Goal: Obtain resource: Obtain resource

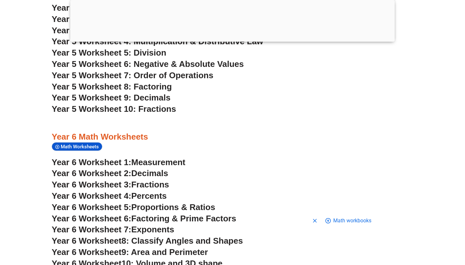
scroll to position [1302, 0]
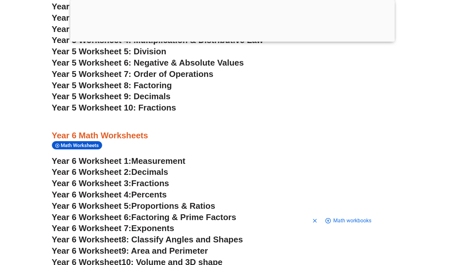
click at [154, 178] on span "Fractions" at bounding box center [150, 183] width 38 height 10
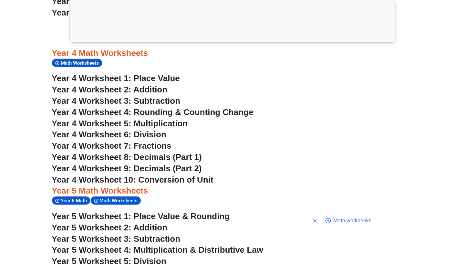
scroll to position [1127, 0]
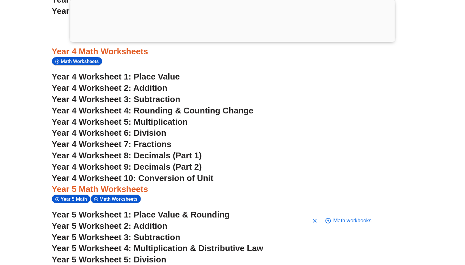
click at [160, 139] on span "Year 4 Worksheet 7: Fractions" at bounding box center [112, 144] width 120 height 10
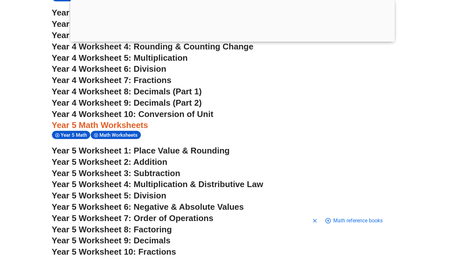
scroll to position [1190, 0]
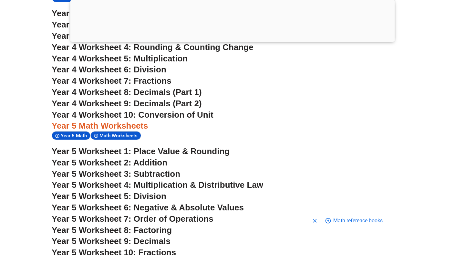
click at [153, 225] on span "Year 5 Worksheet 8: Factoring" at bounding box center [112, 230] width 120 height 10
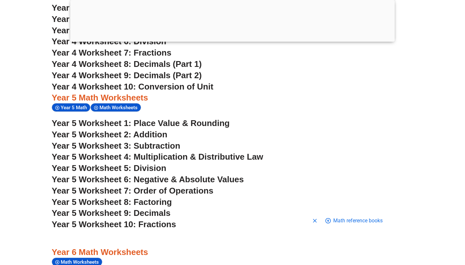
scroll to position [1218, 0]
click at [146, 219] on span "Year 5 Worksheet 10: Fractions" at bounding box center [114, 224] width 124 height 10
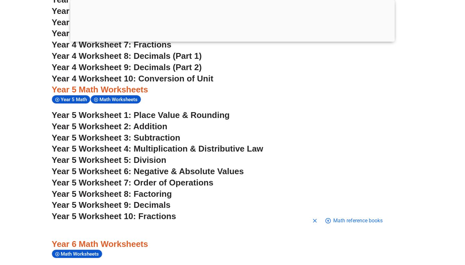
scroll to position [1228, 0]
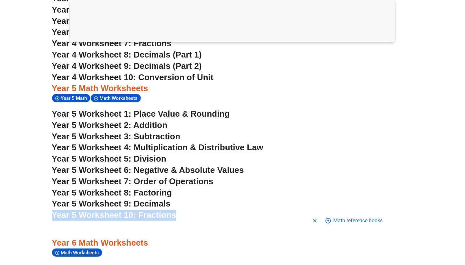
click at [124, 210] on span "Year 5 Worksheet 10: Fractions" at bounding box center [114, 215] width 124 height 10
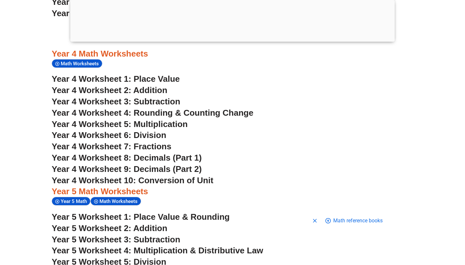
scroll to position [1119, 0]
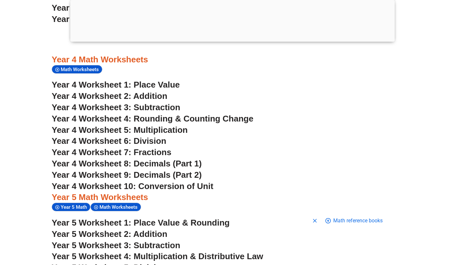
click at [152, 158] on span "Year 4 Worksheet 8: Decimals (Part 1)" at bounding box center [127, 163] width 150 height 10
click at [157, 170] on span "Year 4 Worksheet 9: Decimals (Part 2)" at bounding box center [127, 175] width 150 height 10
click at [160, 181] on span "Year 4 Worksheet 10: Conversion of Unit" at bounding box center [133, 186] width 162 height 10
click at [152, 91] on span "Year 4 Worksheet 2: Addition" at bounding box center [110, 96] width 116 height 10
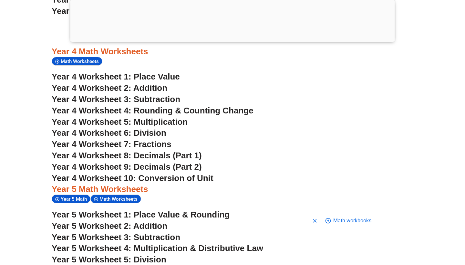
click at [152, 139] on span "Year 4 Worksheet 7: Fractions" at bounding box center [112, 144] width 120 height 10
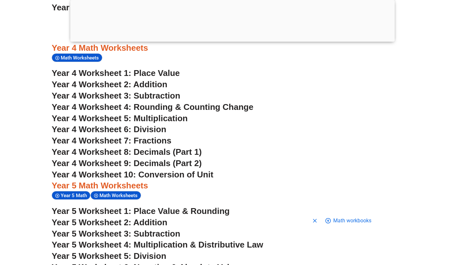
scroll to position [1119, 0]
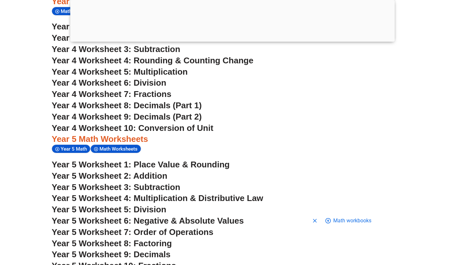
scroll to position [1178, 0]
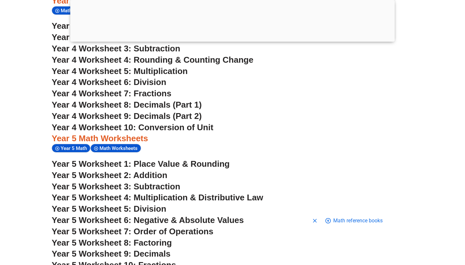
click at [169, 192] on span "Year 5 Worksheet 4: Multiplication & Distributive Law" at bounding box center [157, 197] width 211 height 10
click at [161, 260] on span "Year 5 Worksheet 10: Fractions" at bounding box center [114, 265] width 124 height 10
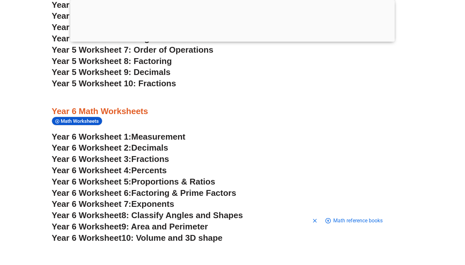
scroll to position [1359, 0]
click at [154, 154] on span "Fractions" at bounding box center [150, 159] width 38 height 10
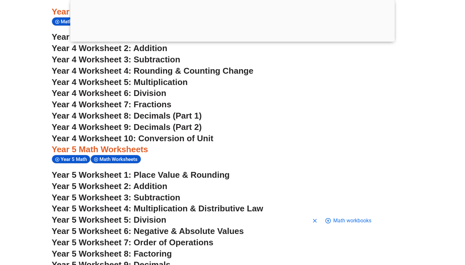
scroll to position [1167, 0]
click at [170, 133] on span "Year 4 Worksheet 10: Conversion of Unit" at bounding box center [133, 138] width 162 height 10
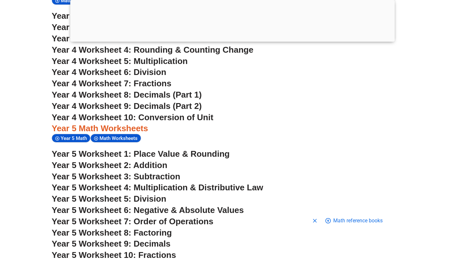
scroll to position [1188, 0]
click at [178, 205] on span "Year 5 Worksheet 6: Negative & Absolute Values" at bounding box center [148, 210] width 192 height 10
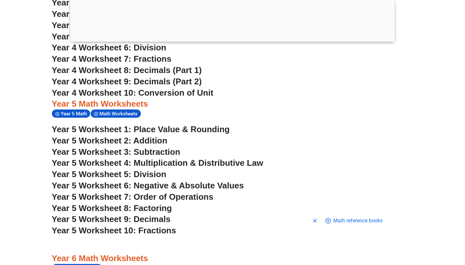
scroll to position [1216, 0]
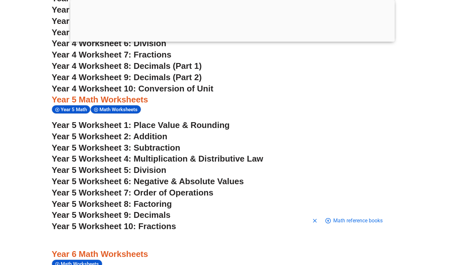
click at [185, 188] on span "Year 5 Worksheet 7: Order of Operations" at bounding box center [133, 193] width 162 height 10
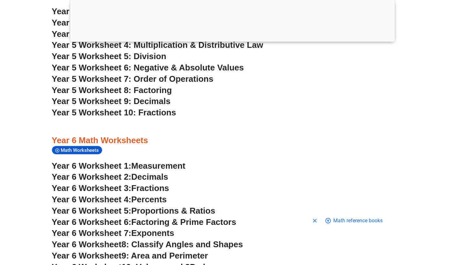
scroll to position [1329, 0]
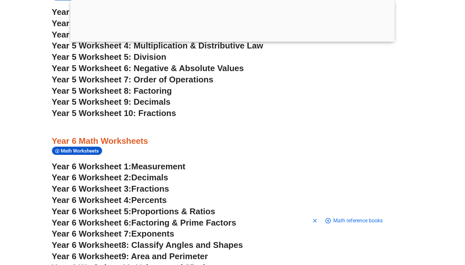
click at [188, 206] on span "Proportions & Ratios" at bounding box center [173, 211] width 84 height 10
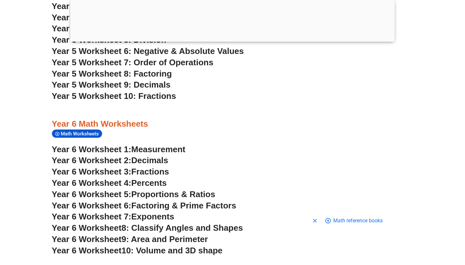
scroll to position [1351, 0]
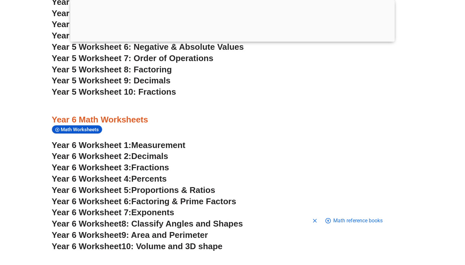
click at [169, 185] on span "Proportions & Ratios" at bounding box center [173, 190] width 84 height 10
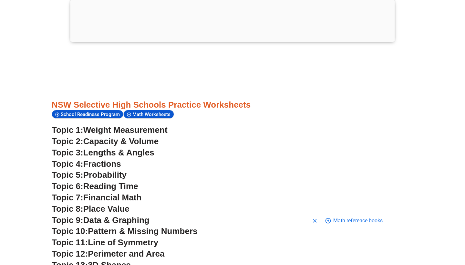
scroll to position [1611, 0]
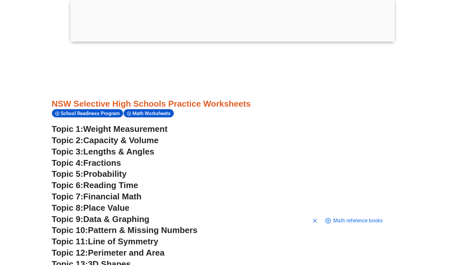
click at [111, 158] on span "Fractions" at bounding box center [102, 163] width 38 height 10
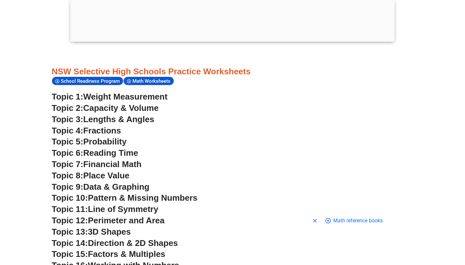
scroll to position [1644, 0]
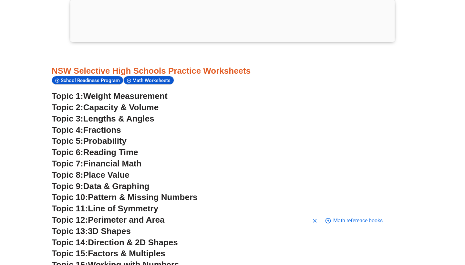
click at [135, 215] on span "Perimeter and Area" at bounding box center [126, 220] width 76 height 10
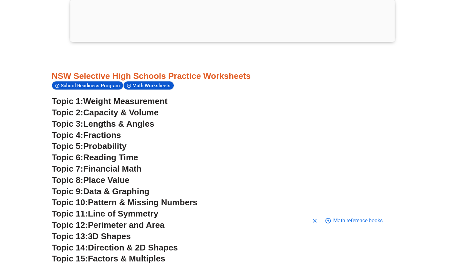
scroll to position [1636, 0]
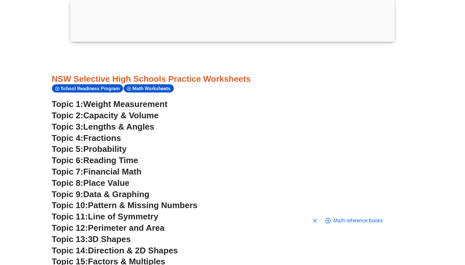
click at [145, 99] on span "Weight Measurement" at bounding box center [125, 104] width 84 height 10
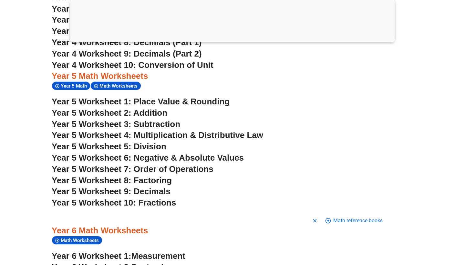
scroll to position [1240, 0]
click at [151, 141] on span "Year 5 Worksheet 5: Division" at bounding box center [109, 146] width 115 height 10
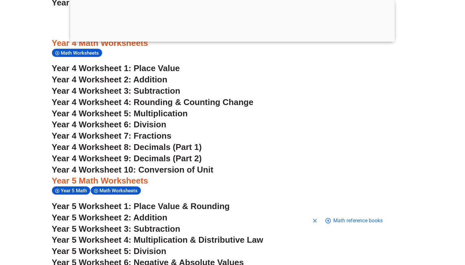
scroll to position [1135, 0]
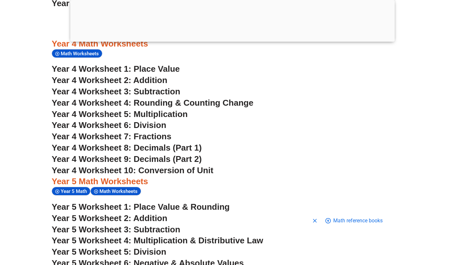
click at [111, 120] on span "Year 4 Worksheet 6: Division" at bounding box center [109, 125] width 115 height 10
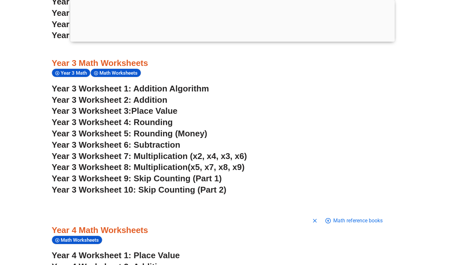
scroll to position [870, 0]
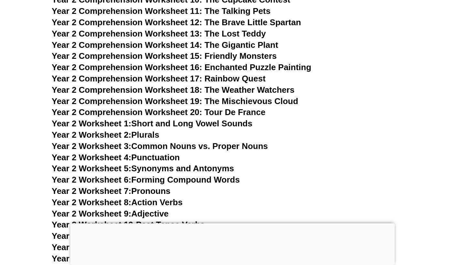
scroll to position [1703, 0]
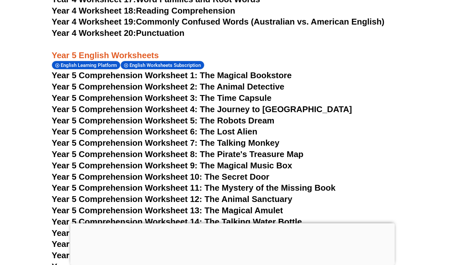
scroll to position [3073, 0]
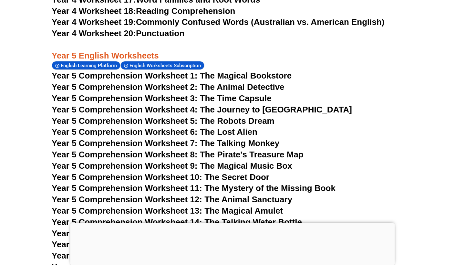
click at [128, 71] on span "Year 5 Comprehension Worksheet 1: The Magical Bookstore" at bounding box center [172, 76] width 240 height 10
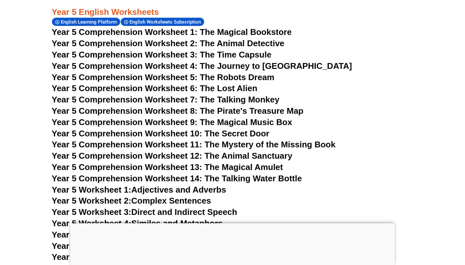
scroll to position [3119, 0]
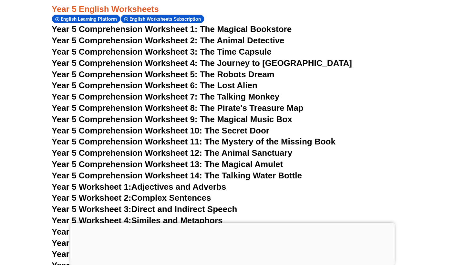
click at [156, 182] on link "Year 5 Worksheet 1: Adjectives and Adverbs" at bounding box center [139, 187] width 174 height 10
click at [145, 193] on link "Year 5 Worksheet 2: Complex Sentences" at bounding box center [131, 198] width 159 height 10
click at [158, 204] on link "Year 5 Worksheet 3: Direct and Indirect Speech" at bounding box center [144, 209] width 185 height 10
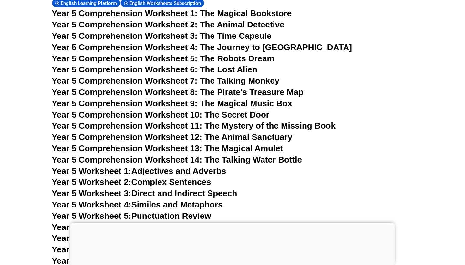
click at [149, 199] on link "Year 5 Worksheet 4: Similes and Metaphors" at bounding box center [137, 204] width 171 height 10
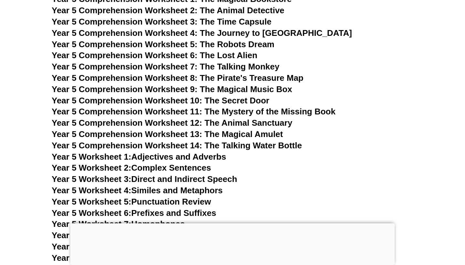
click at [155, 197] on link "Year 5 Worksheet 5: Punctuation Review" at bounding box center [131, 202] width 159 height 10
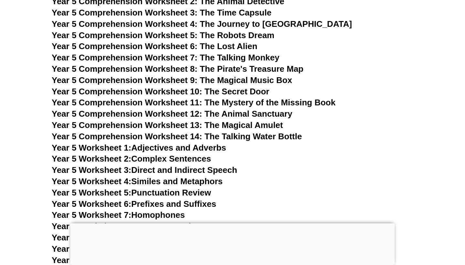
scroll to position [3159, 0]
click at [163, 198] on link "Year 5 Worksheet 6: Prefixes and Suffixes" at bounding box center [134, 203] width 164 height 10
click at [157, 209] on link "Year 5 Worksheet 7: Homophones" at bounding box center [118, 214] width 133 height 10
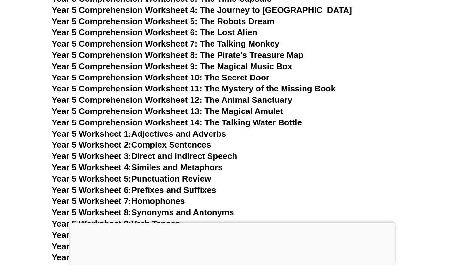
scroll to position [3173, 0]
click at [189, 207] on link "Year 5 Worksheet 8: Synonyms and Antonyms" at bounding box center [143, 212] width 182 height 10
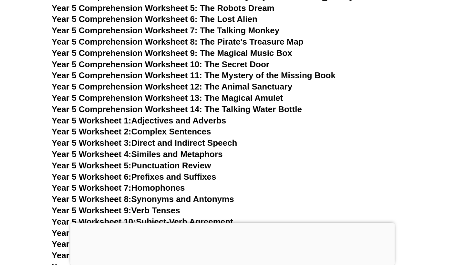
click at [156, 205] on link "Year 5 Worksheet 9: Verb Tenses" at bounding box center [116, 210] width 128 height 10
click at [159, 217] on link "Year 5 Worksheet 10: Subject-Verb Agreement" at bounding box center [142, 222] width 181 height 10
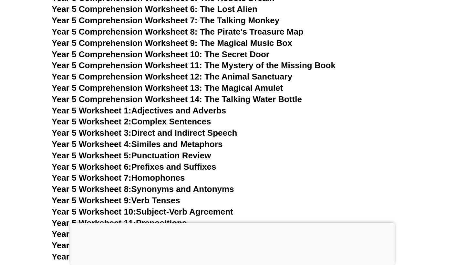
scroll to position [3202, 0]
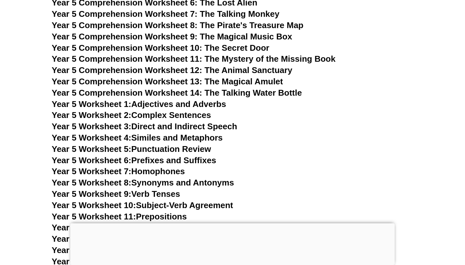
click at [163, 211] on link "Year 5 Worksheet 11: Prepositions" at bounding box center [119, 216] width 135 height 10
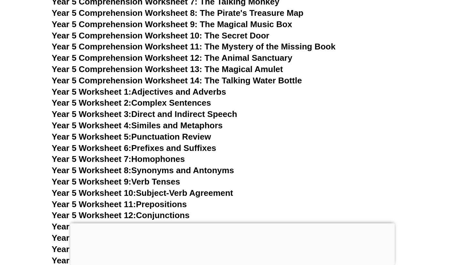
scroll to position [3216, 0]
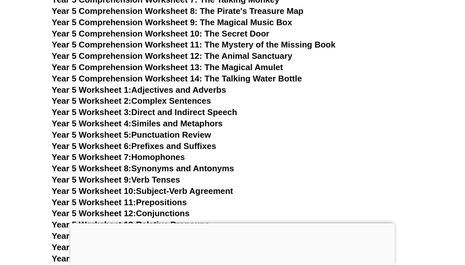
click at [171, 208] on link "Year 5 Worksheet 12: Conjunctions" at bounding box center [121, 213] width 138 height 10
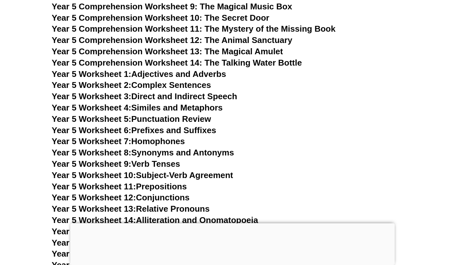
click at [390, 114] on h3 "Year 5 Worksheet 5: Punctuation Review" at bounding box center [232, 119] width 361 height 11
click at [166, 204] on link "Year 5 Worksheet 13: Relative Pronouns" at bounding box center [131, 209] width 158 height 10
click at [172, 215] on link "Year 5 Worksheet 14: Alliteration and Onomatopoeia" at bounding box center [155, 220] width 206 height 10
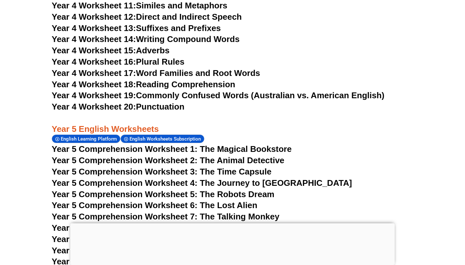
scroll to position [3002, 0]
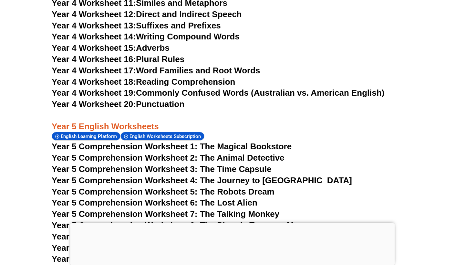
click at [231, 141] on span "Year 5 Comprehension Worksheet 1: The Magical Bookstore" at bounding box center [172, 146] width 240 height 10
